Goal: Navigation & Orientation: Find specific page/section

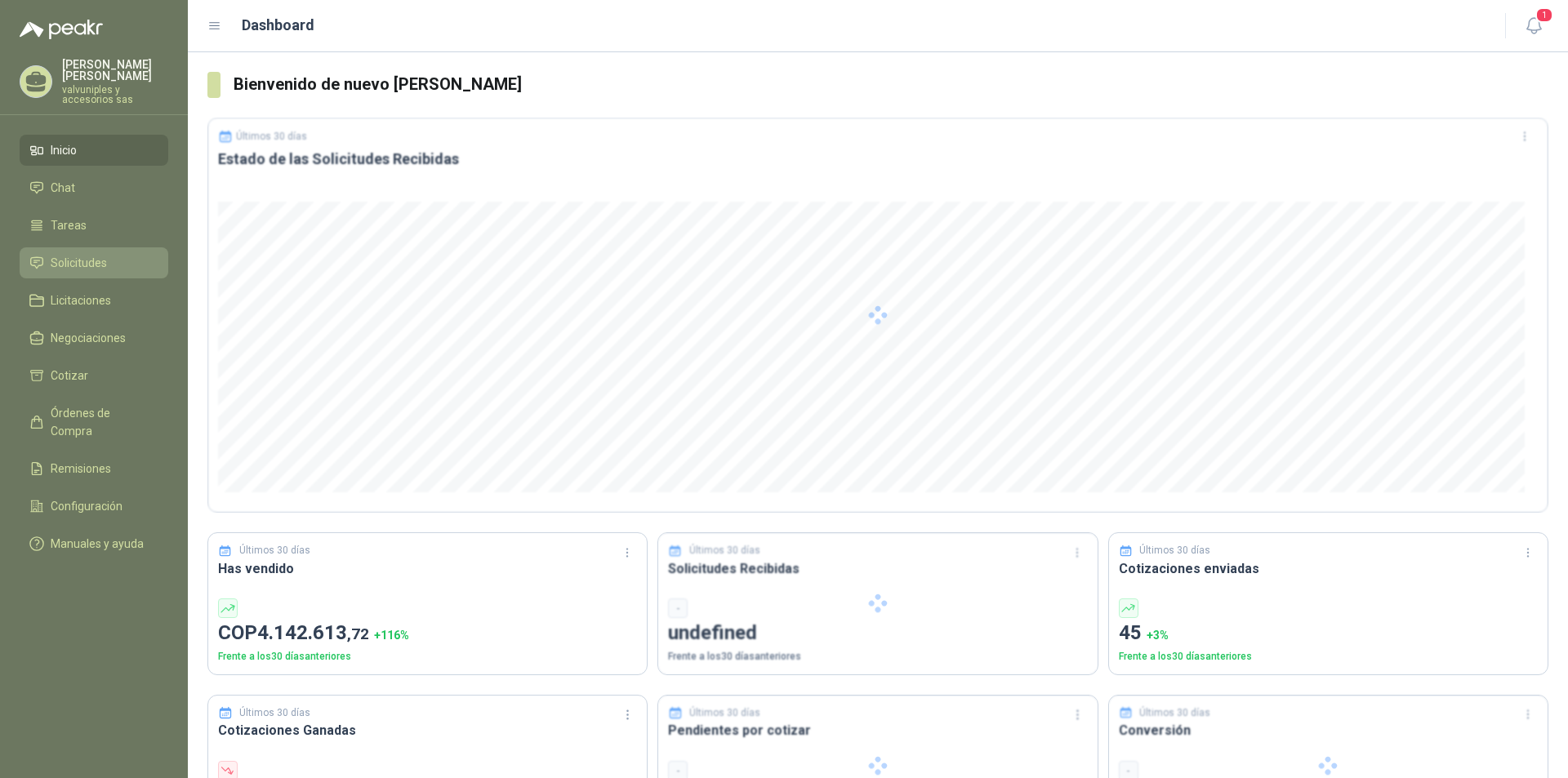
click at [72, 259] on span "Solicitudes" at bounding box center [78, 263] width 57 height 18
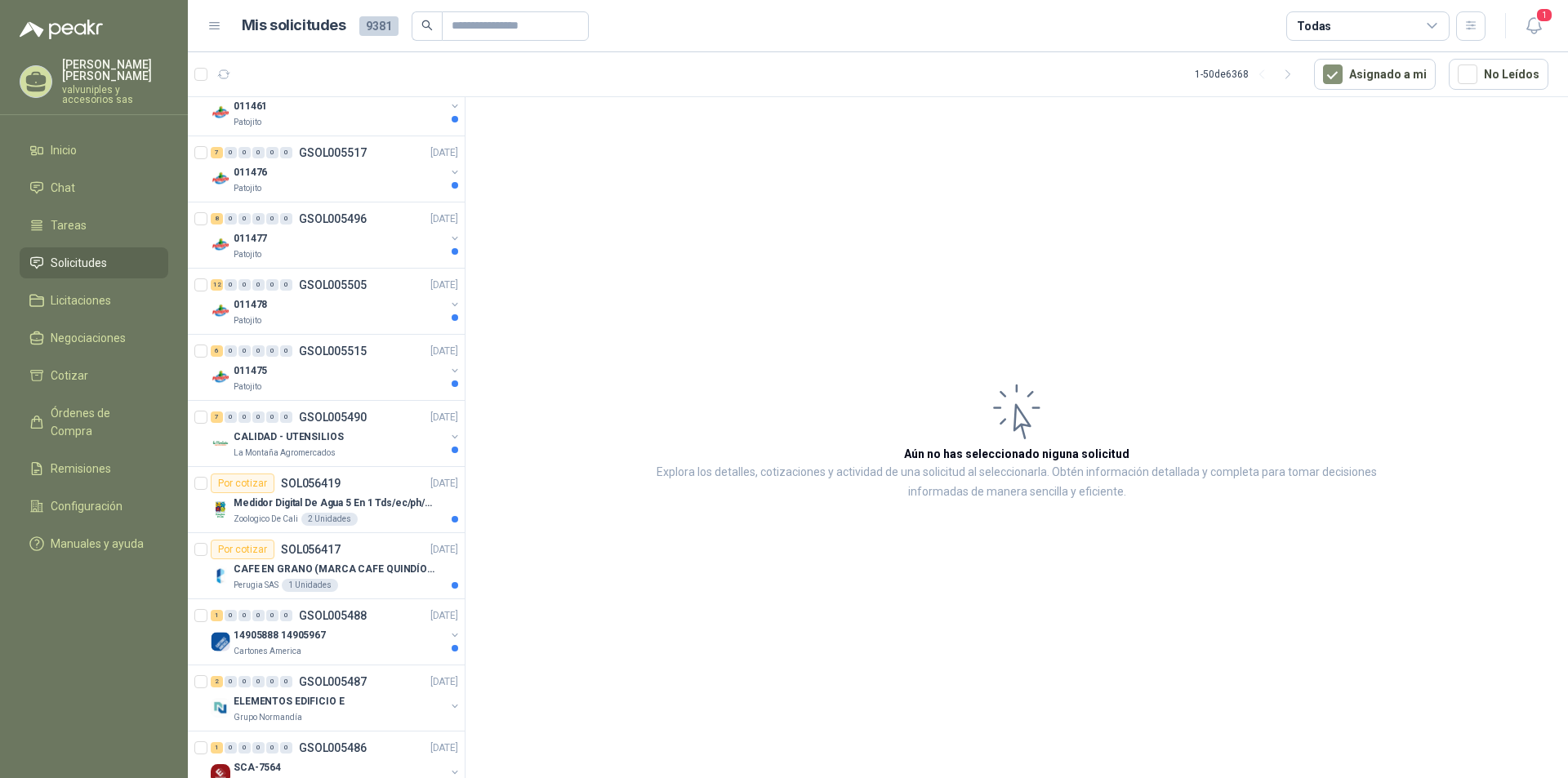
scroll to position [735, 0]
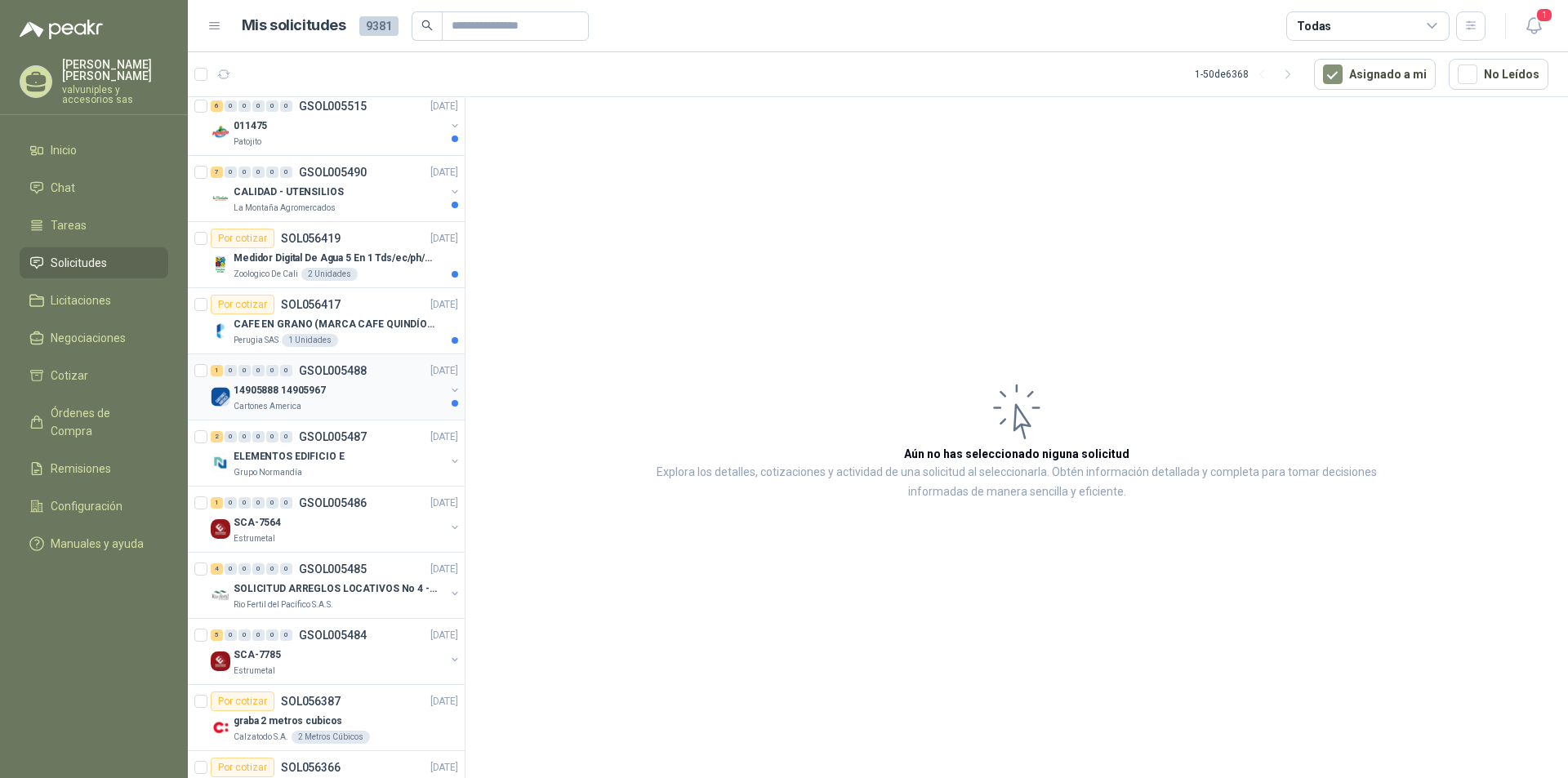
click at [284, 392] on p "14905888 14905967" at bounding box center [279, 391] width 92 height 16
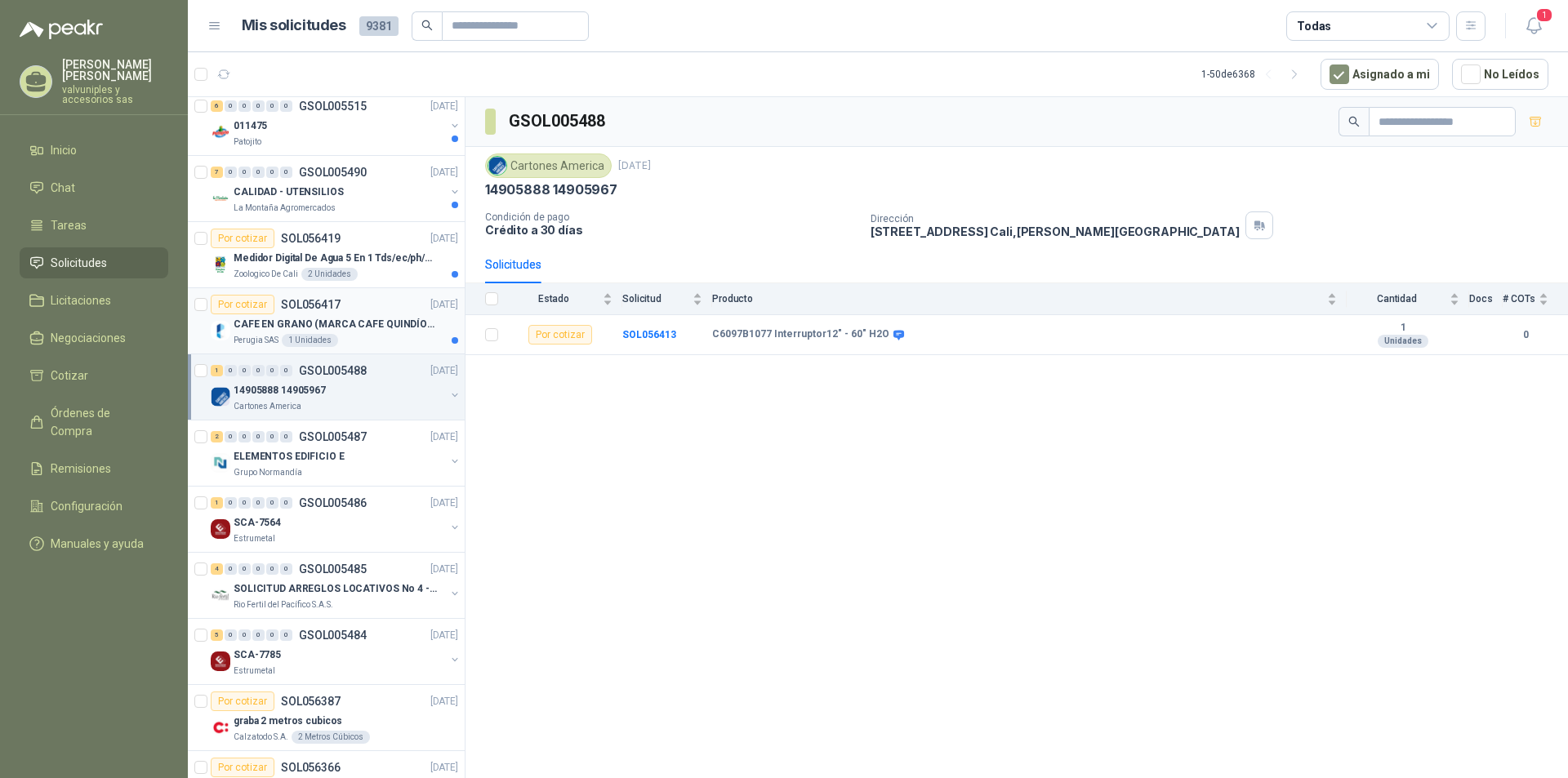
click at [289, 319] on p "CAFE EN GRANO (MARCA CAFE QUINDÍO) x 500gr" at bounding box center [334, 324] width 203 height 16
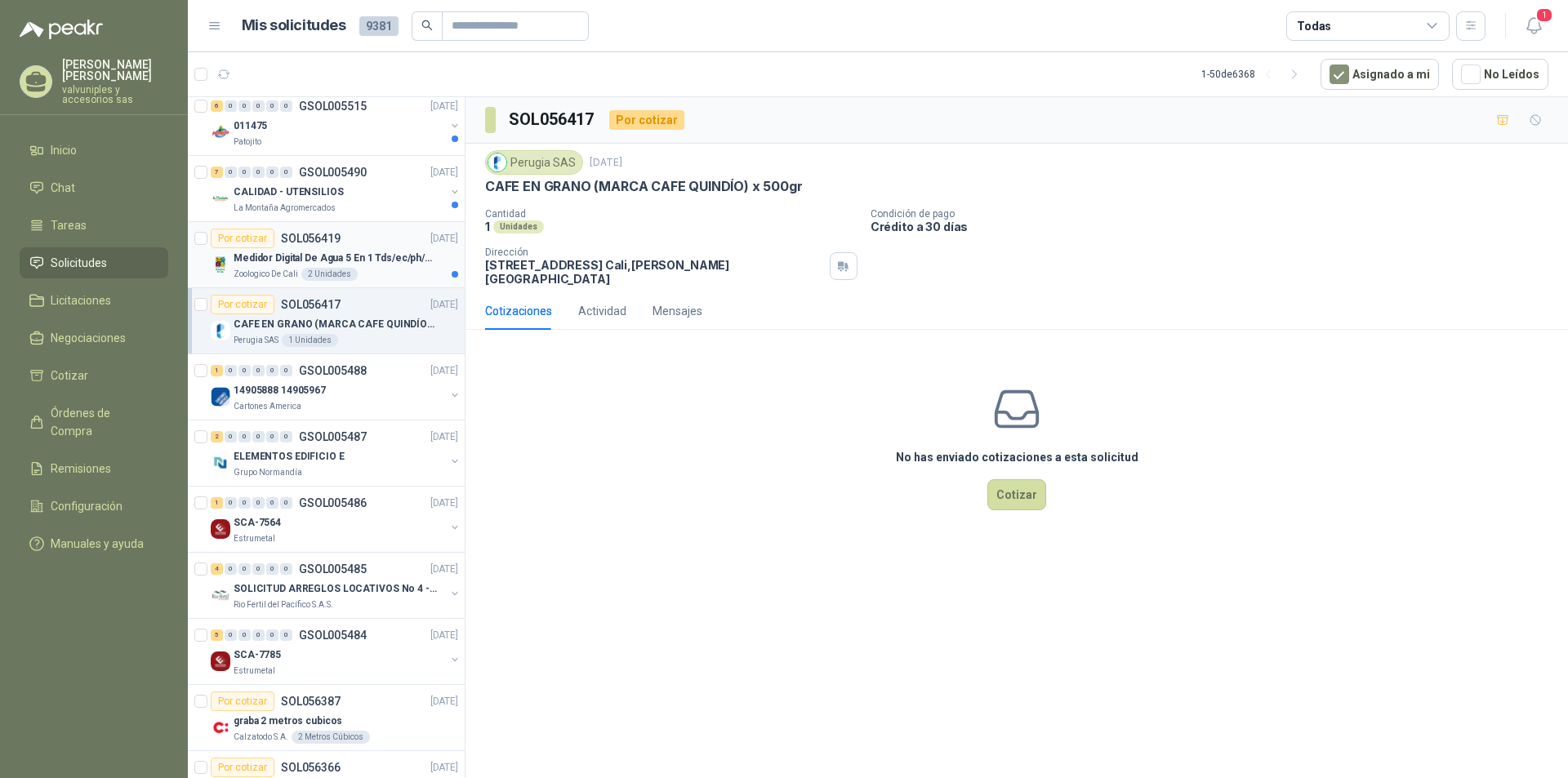
click at [297, 262] on p "Medidor Digital De Agua 5 En 1 Tds/ec/ph/salinidad/temperatu" at bounding box center [334, 259] width 203 height 16
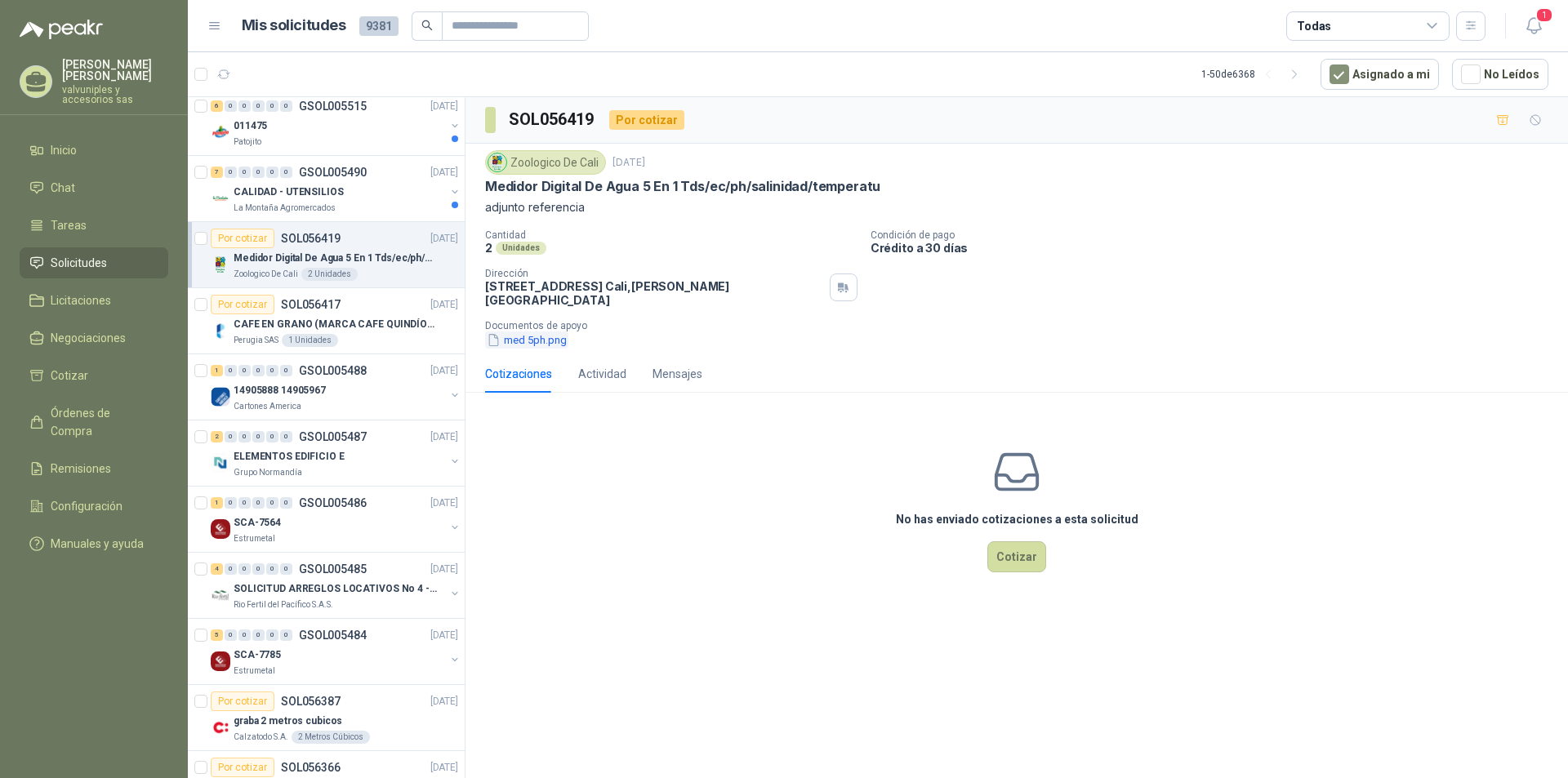
click at [547, 334] on button "med 5ph.png" at bounding box center [527, 339] width 83 height 17
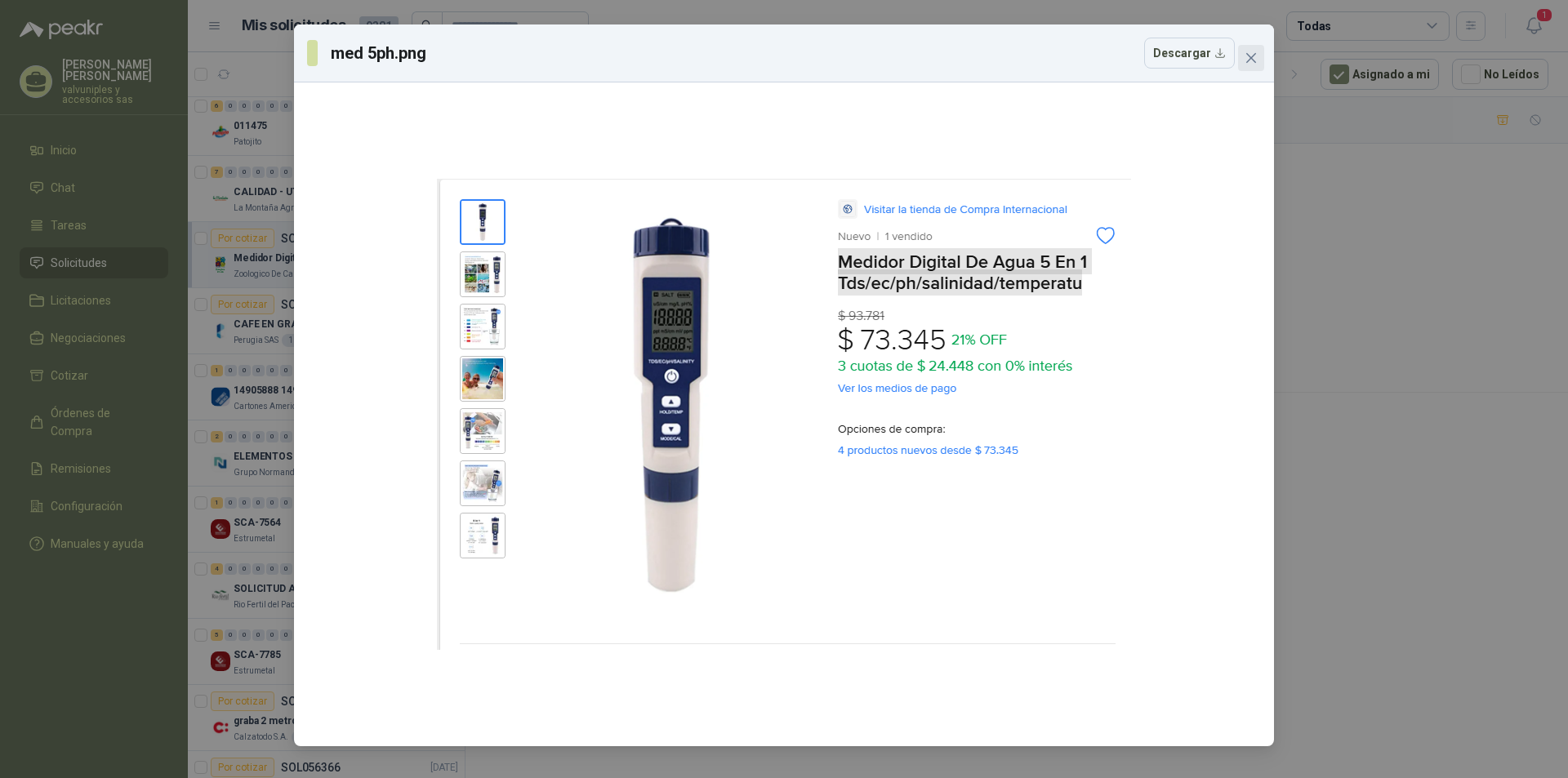
click at [1258, 53] on span "Close" at bounding box center [1251, 58] width 26 height 13
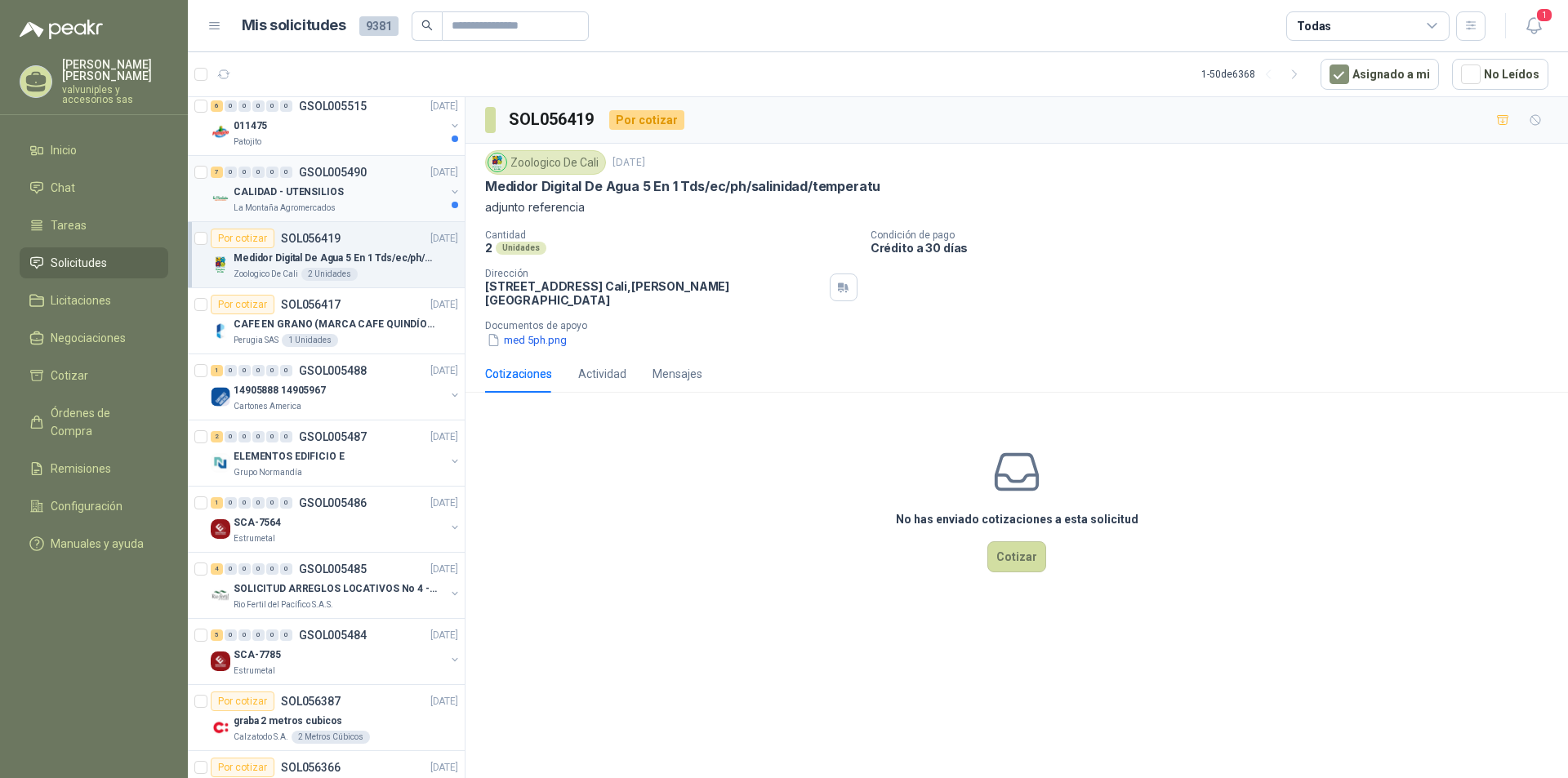
click at [314, 194] on p "CALIDAD - UTENSILIOS" at bounding box center [288, 193] width 110 height 16
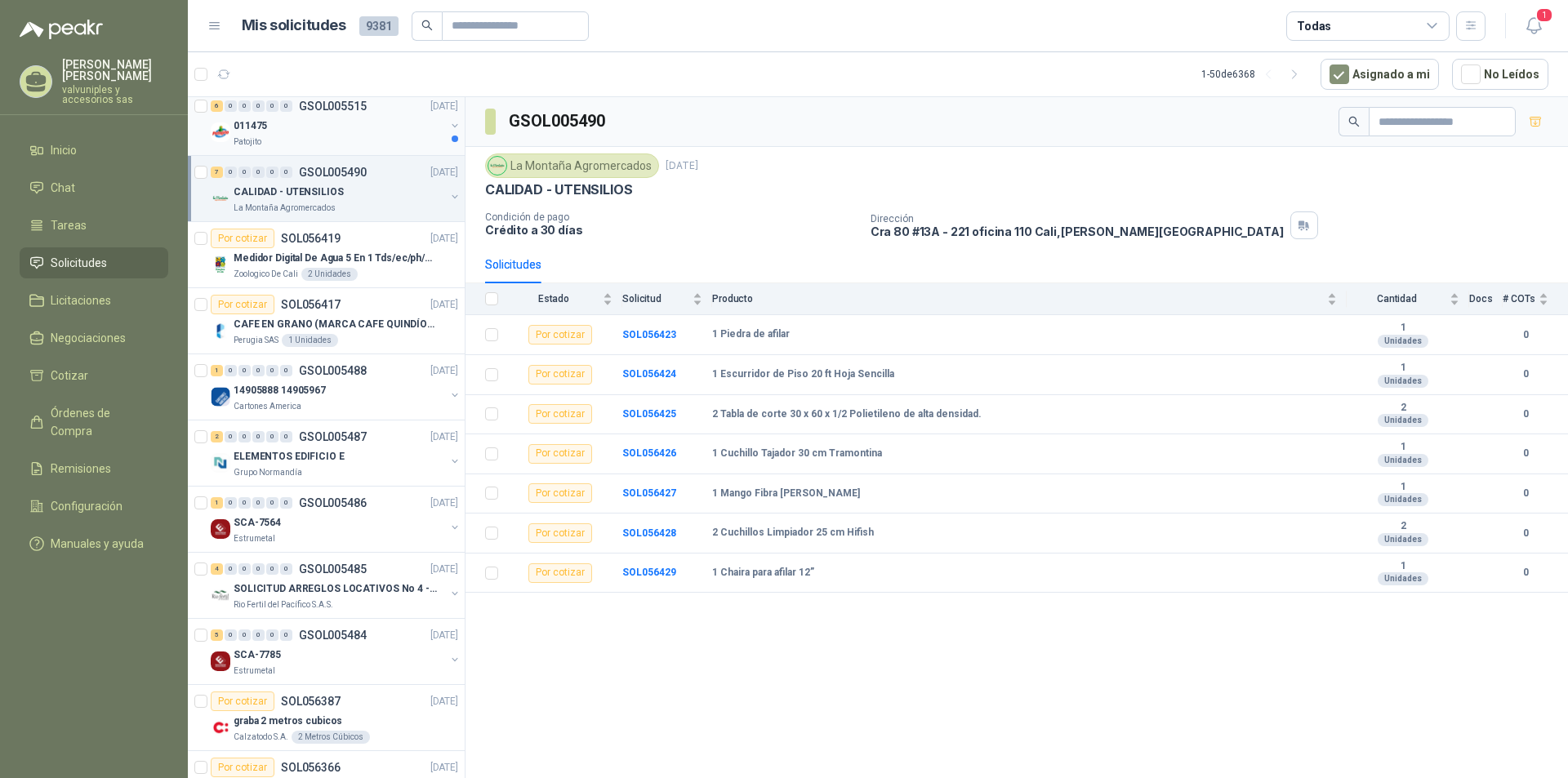
click at [251, 126] on p "011475" at bounding box center [250, 126] width 34 height 16
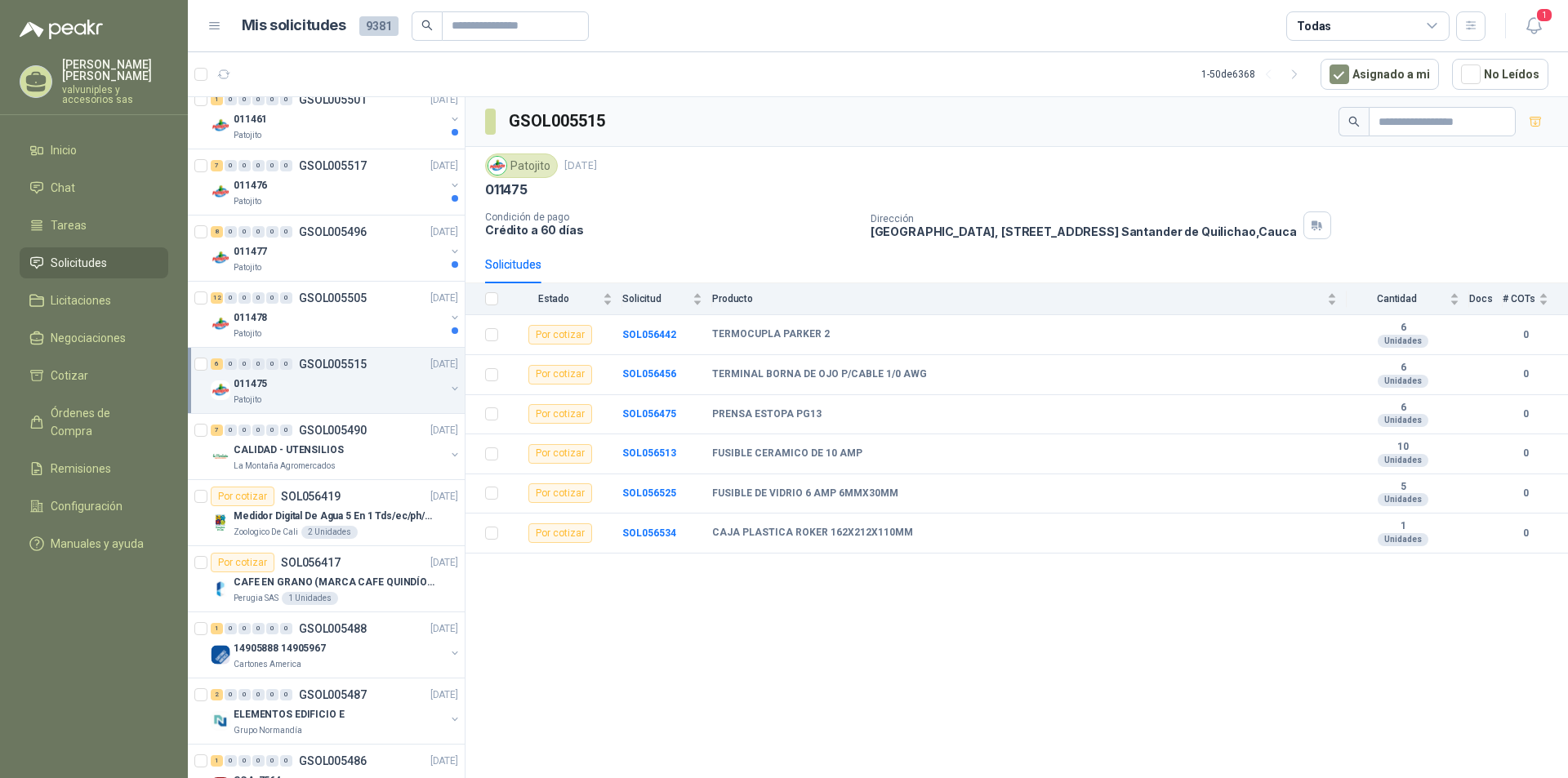
scroll to position [480, 0]
drag, startPoint x: 278, startPoint y: 314, endPoint x: 271, endPoint y: 298, distance: 17.5
click at [278, 312] on div "011478" at bounding box center [338, 315] width 211 height 20
drag, startPoint x: 251, startPoint y: 243, endPoint x: 259, endPoint y: 209, distance: 34.9
click at [251, 242] on p "011477" at bounding box center [250, 249] width 34 height 16
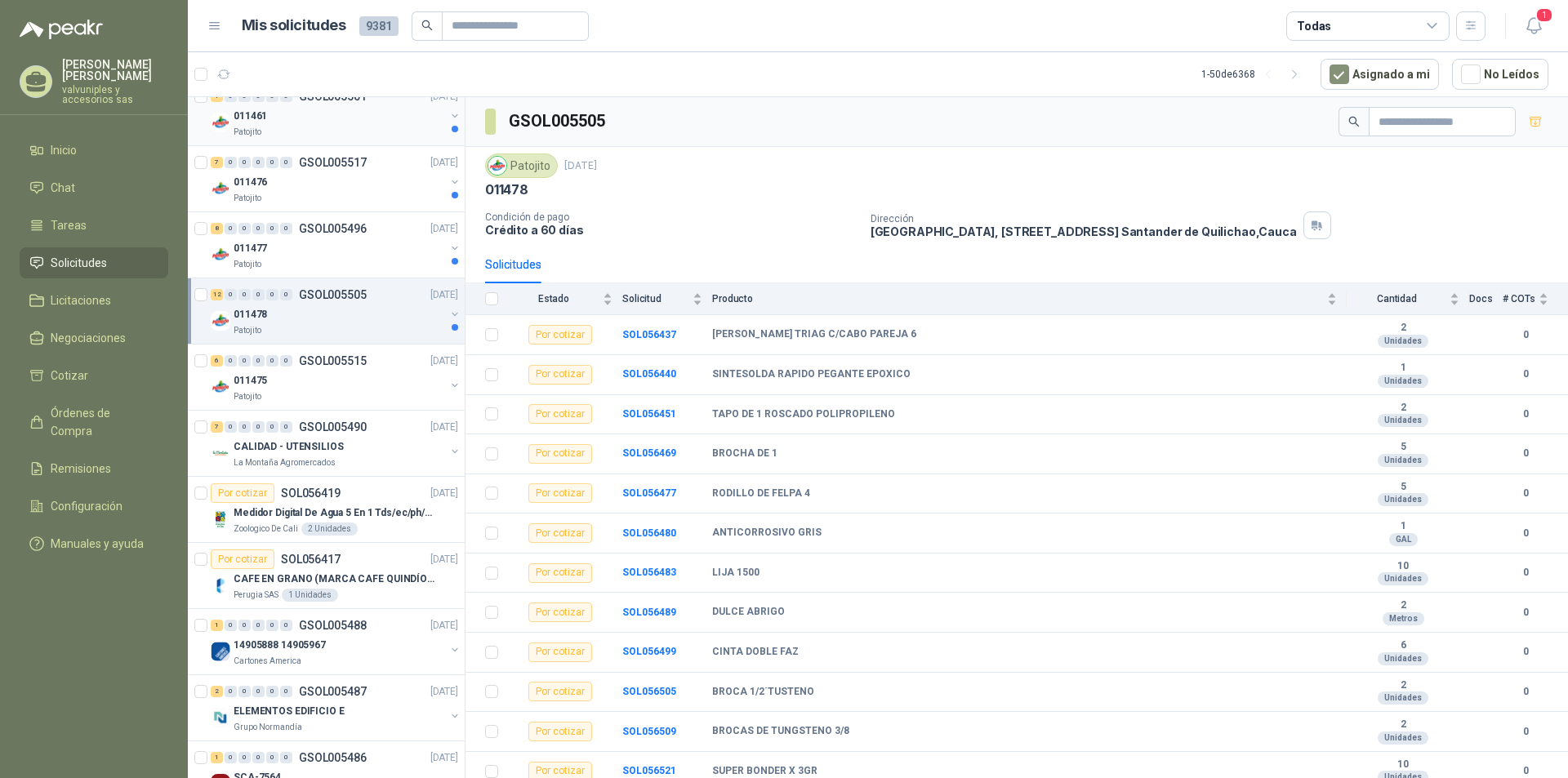
click at [257, 122] on p "011461" at bounding box center [250, 116] width 34 height 16
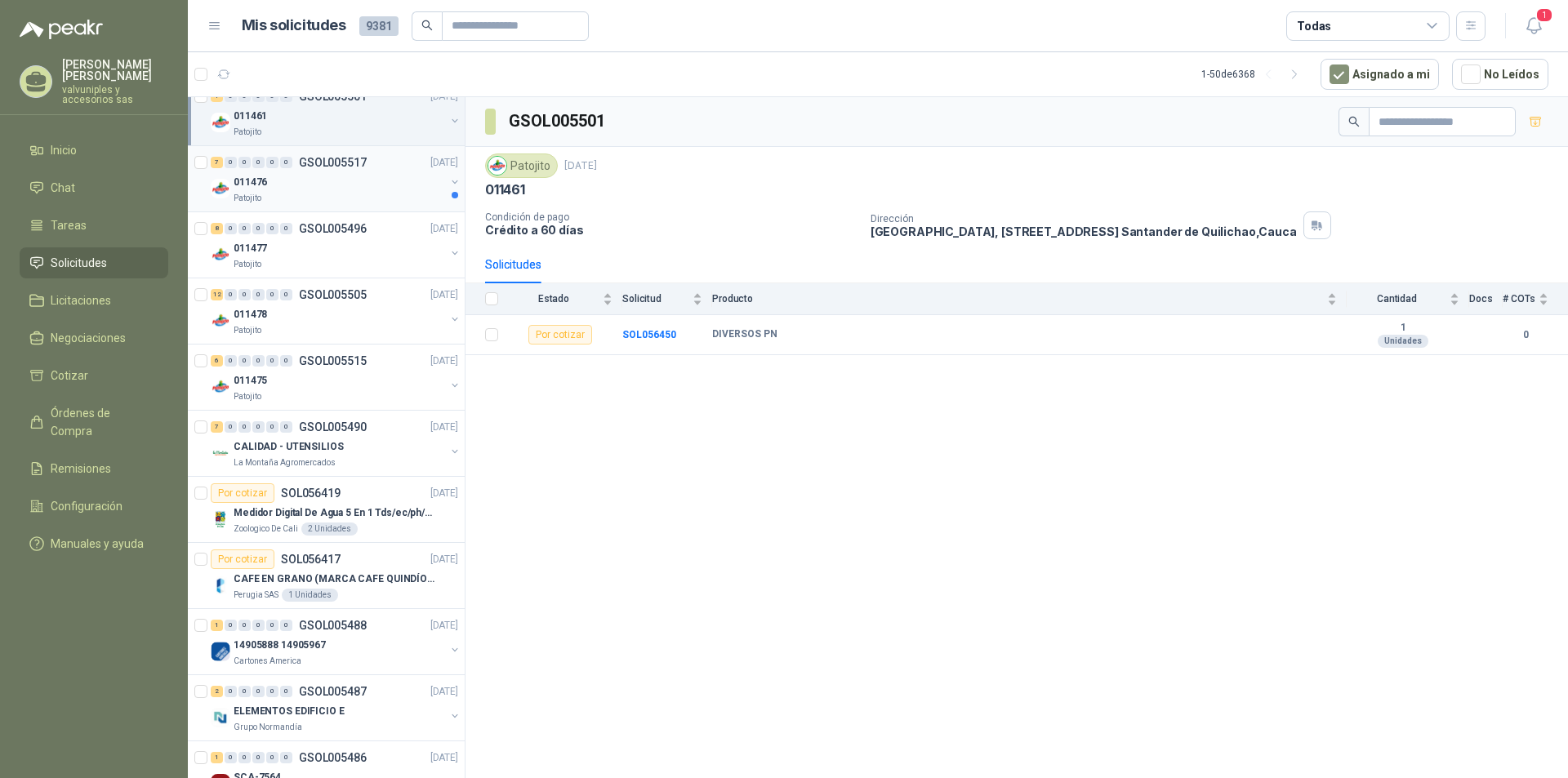
click at [251, 186] on p "011476" at bounding box center [250, 183] width 34 height 16
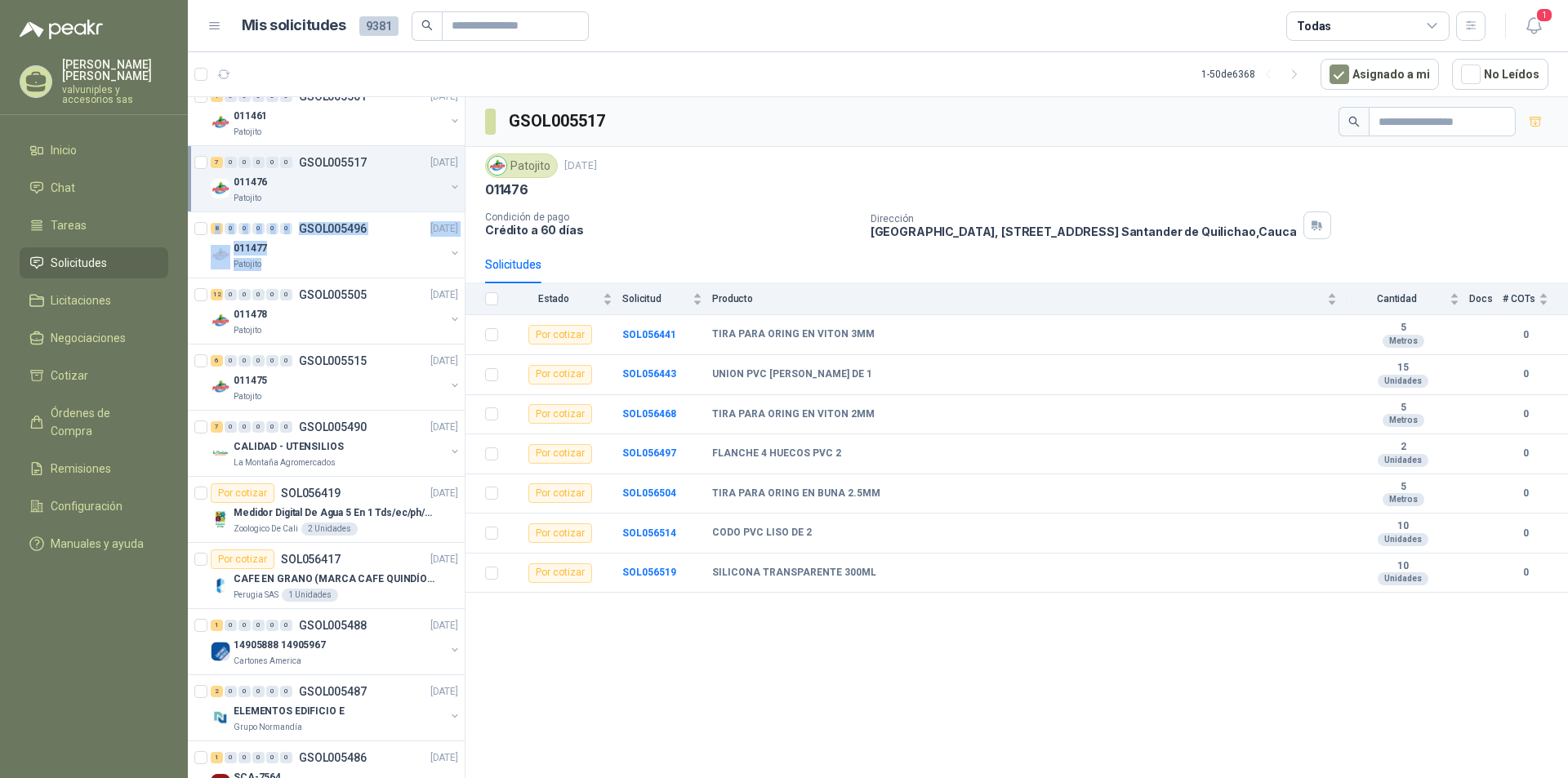
scroll to position [480, 2]
drag, startPoint x: 464, startPoint y: 245, endPoint x: 457, endPoint y: 197, distance: 48.5
click at [459, 141] on div "2 0 0 0 0 0 GSOL005522 [DATE] 011472 Patojito 8 0 0 0 0 0 GSOL005514 [DATE] 011…" at bounding box center [327, 441] width 278 height 687
drag, startPoint x: 736, startPoint y: 192, endPoint x: 549, endPoint y: 214, distance: 188.3
click at [725, 192] on div "011476" at bounding box center [1017, 190] width 1064 height 17
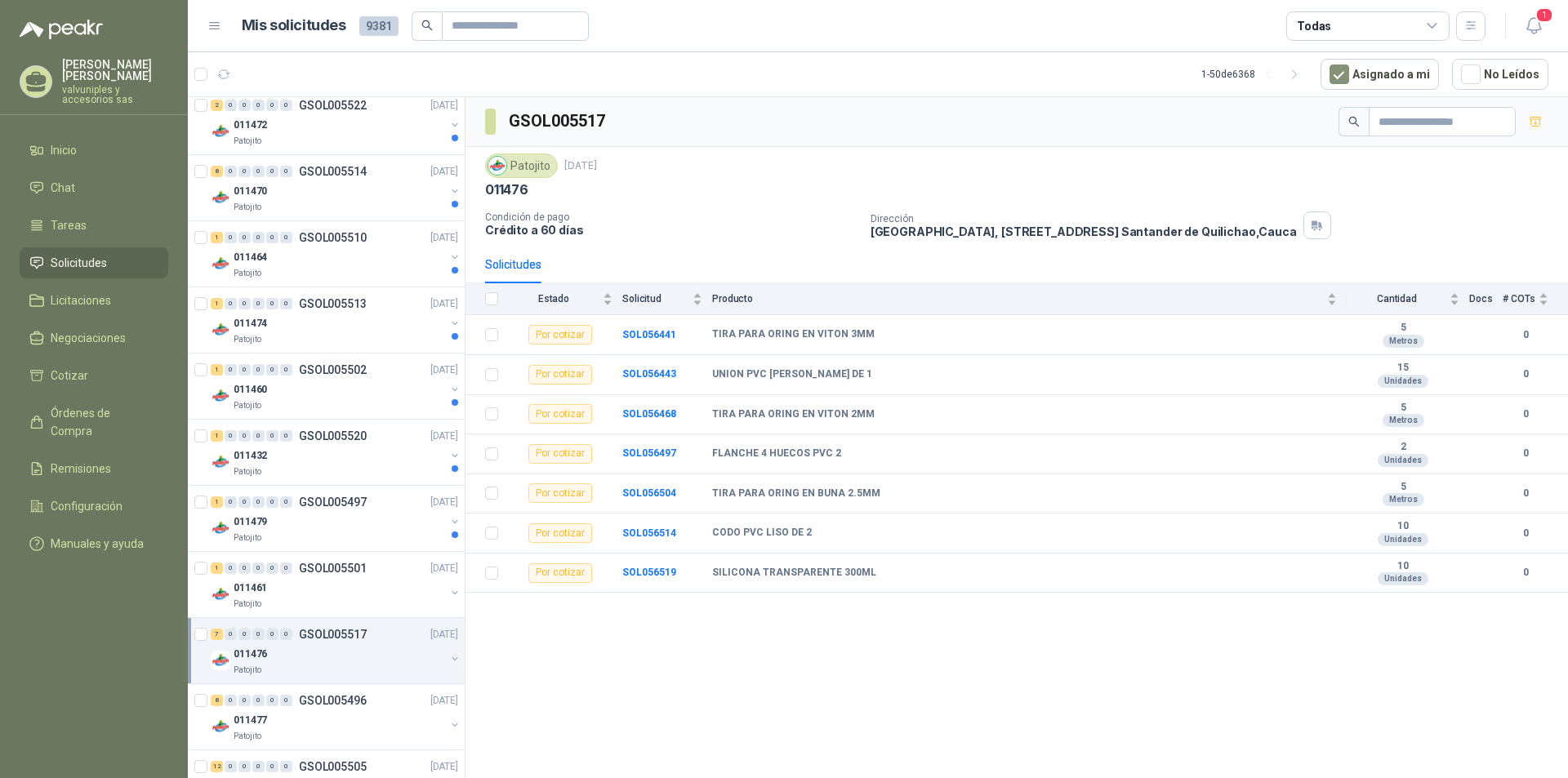
scroll to position [0, 2]
